Goal: Find specific page/section: Find specific page/section

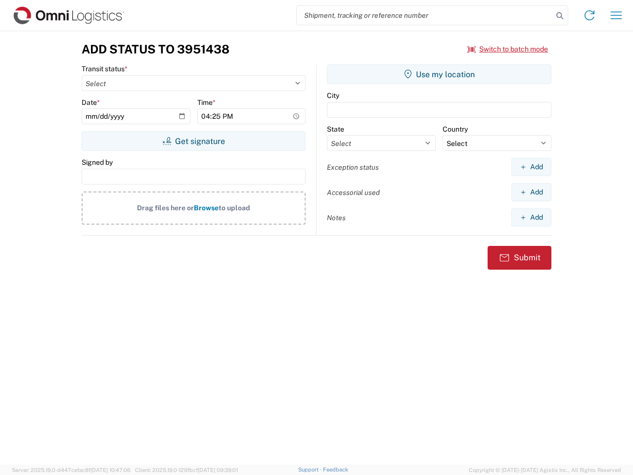
click at [425, 15] on input "search" at bounding box center [425, 15] width 256 height 19
click at [560, 16] on icon at bounding box center [560, 16] width 14 height 14
click at [590, 15] on icon at bounding box center [590, 15] width 16 height 16
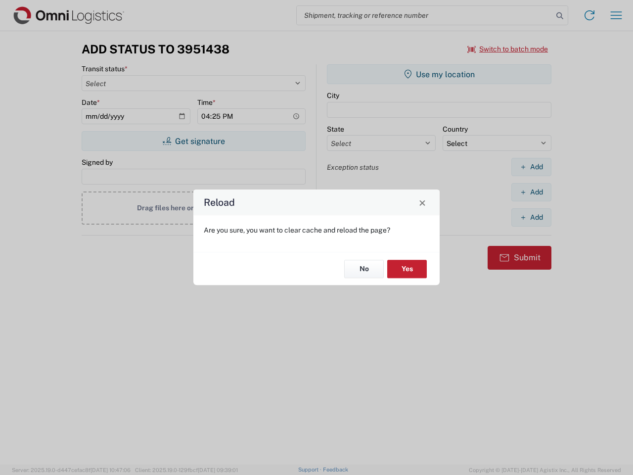
click at [616, 15] on div "Reload Are you sure, you want to clear cache and reload the page? No Yes" at bounding box center [316, 237] width 633 height 475
click at [508, 49] on div "Reload Are you sure, you want to clear cache and reload the page? No Yes" at bounding box center [316, 237] width 633 height 475
click at [193, 141] on div "Reload Are you sure, you want to clear cache and reload the page? No Yes" at bounding box center [316, 237] width 633 height 475
click at [439, 74] on div "Reload Are you sure, you want to clear cache and reload the page? No Yes" at bounding box center [316, 237] width 633 height 475
click at [531, 167] on div "Reload Are you sure, you want to clear cache and reload the page? No Yes" at bounding box center [316, 237] width 633 height 475
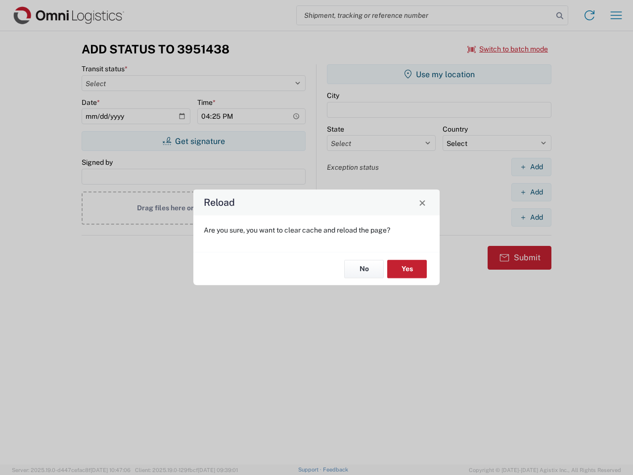
click at [531, 192] on div "Reload Are you sure, you want to clear cache and reload the page? No Yes" at bounding box center [316, 237] width 633 height 475
click at [531, 217] on div "Reload Are you sure, you want to clear cache and reload the page? No Yes" at bounding box center [316, 237] width 633 height 475
